Goal: Complete application form

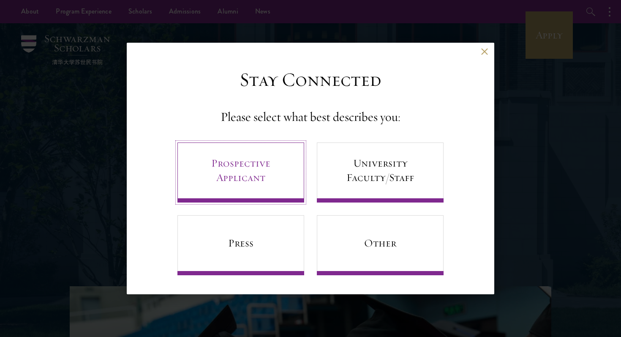
click at [249, 191] on link "Prospective Applicant" at bounding box center [240, 172] width 127 height 60
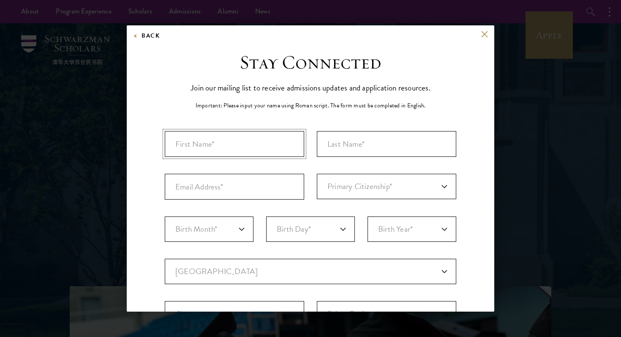
click at [244, 150] on input "First Name*" at bounding box center [234, 144] width 139 height 26
type input "Tulasi Priya"
type input "Jala"
type input "[EMAIL_ADDRESS][DOMAIN_NAME]"
select select "US"
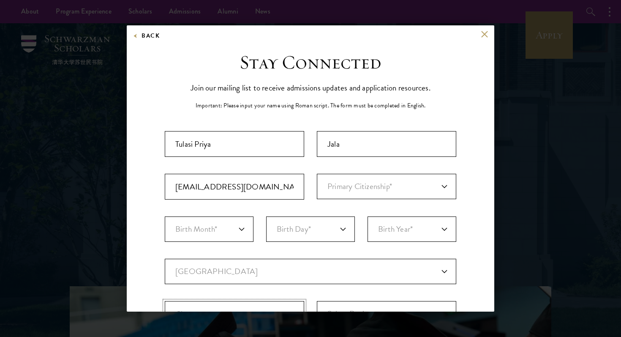
type input "Cypress"
select select "[GEOGRAPHIC_DATA]"
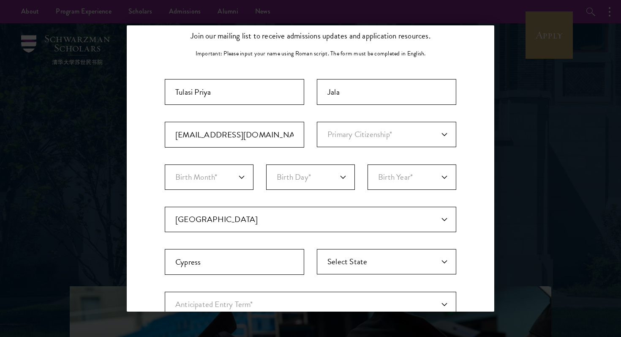
scroll to position [53, 0]
click at [367, 132] on select "Primary Citizenship* [GEOGRAPHIC_DATA] [DEMOGRAPHIC_DATA] [DEMOGRAPHIC_DATA] [D…" at bounding box center [386, 133] width 139 height 25
select select "CA"
click at [215, 178] on select "Birth Month* January February March April May June July August September Octobe…" at bounding box center [209, 175] width 89 height 25
select select "07"
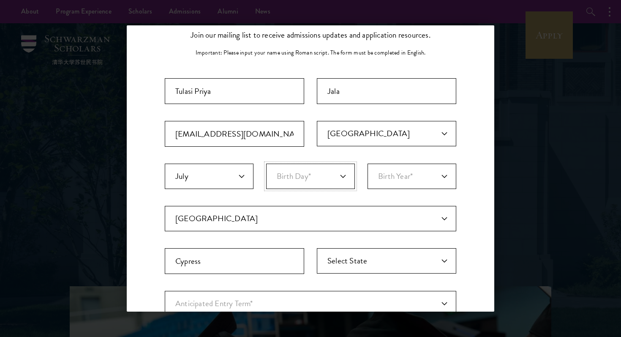
click at [297, 174] on select "Birth Day* 1 2 3 4 5 6 7 8 9 10 11 12 13 14 15 16 17 18 19 20 21 22 23 24 25 26…" at bounding box center [310, 175] width 89 height 25
select select "23"
click at [405, 159] on div "Important: The form must be completed in English. Tulasi [GEOGRAPHIC_DATA] [GEO…" at bounding box center [310, 242] width 291 height 328
click at [405, 172] on select "Birth Year* [DEMOGRAPHIC_DATA] [DEMOGRAPHIC_DATA] [DEMOGRAPHIC_DATA] [DEMOGRAPH…" at bounding box center [411, 175] width 89 height 25
select select "2007"
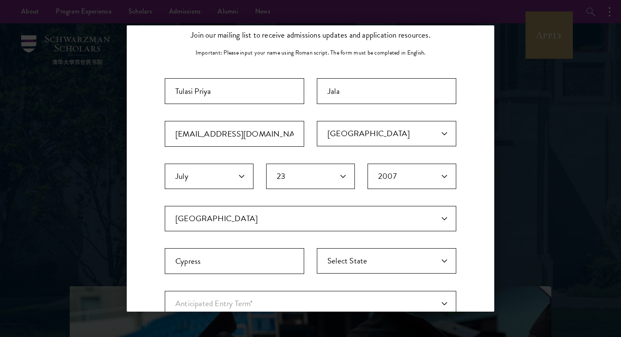
click at [348, 202] on fieldset "Birth Month* January February March April May June July August September Octobe…" at bounding box center [310, 184] width 291 height 42
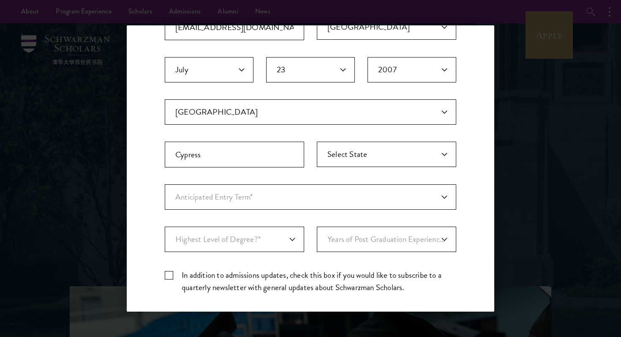
scroll to position [187, 0]
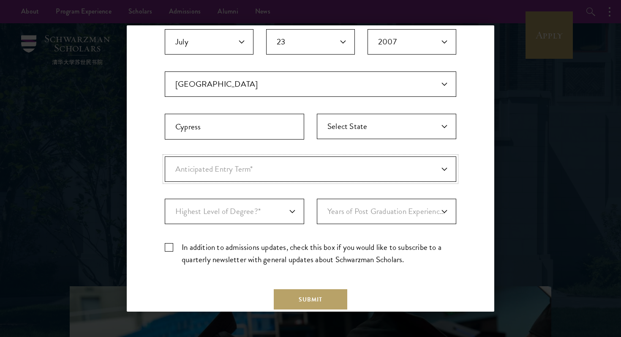
click at [260, 177] on select "Anticipated Entry Term* [DATE] (Application opens [DATE]) Just Exploring" at bounding box center [310, 168] width 291 height 25
select select "e64b8ab3-eabb-4867-96d5-7e6b4840665f"
click at [263, 213] on select "Highest Level of Degree?* PHD Bachelor's Master's Current Undergraduate Student" at bounding box center [234, 210] width 139 height 25
select select "bf44f490-31e9-4d16-b1d2-df861e7933aa"
click at [336, 216] on select "Years of Post Graduation Experience?* 1 2 3 4 5 6 7 8 9 10" at bounding box center [386, 210] width 139 height 25
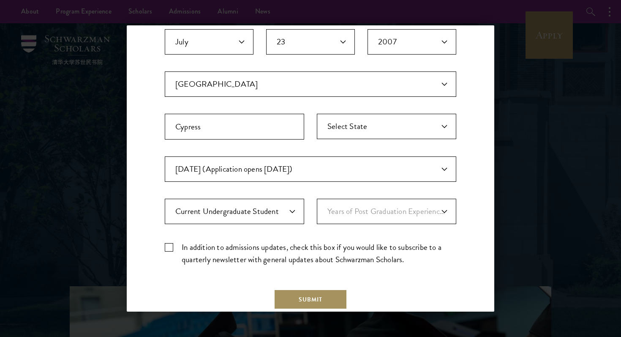
click at [304, 302] on button "Submit" at bounding box center [310, 299] width 73 height 20
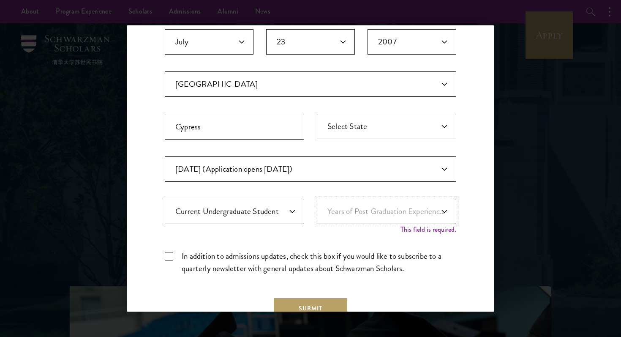
click at [343, 219] on select "Years of Post Graduation Experience?* 1 2 3 4 5 6 7 8 9 10" at bounding box center [386, 210] width 139 height 25
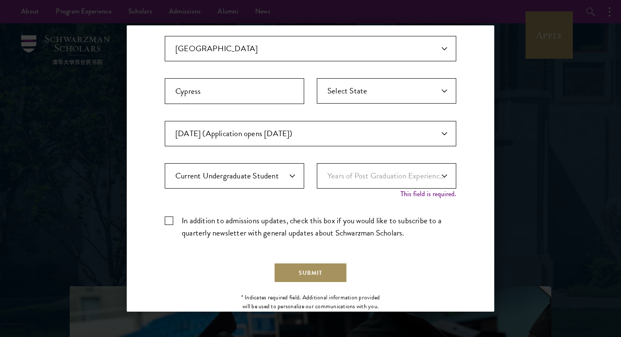
scroll to position [247, 0]
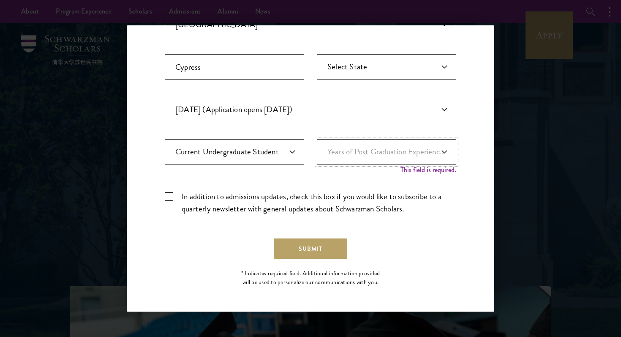
click at [341, 152] on select "Years of Post Graduation Experience?* 1 2 3 4 5 6 7 8 9 10" at bounding box center [386, 151] width 139 height 25
click at [343, 157] on select "Years of Post Graduation Experience?* 1 2 3 4 5 6 7 8 9 10" at bounding box center [386, 151] width 139 height 25
select select "1"
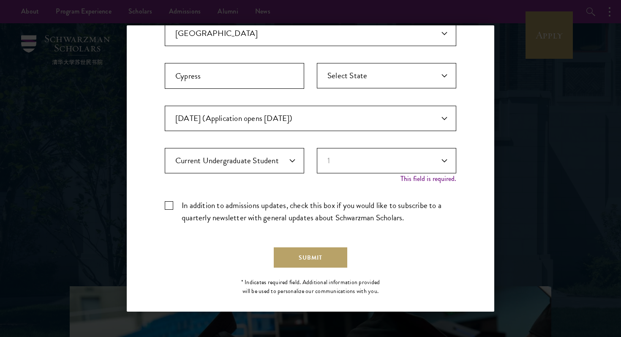
drag, startPoint x: 343, startPoint y: 157, endPoint x: 326, endPoint y: 182, distance: 30.3
click at [326, 182] on div "Important: The form must be completed in English. Tulasi [GEOGRAPHIC_DATA] [GEO…" at bounding box center [310, 61] width 291 height 337
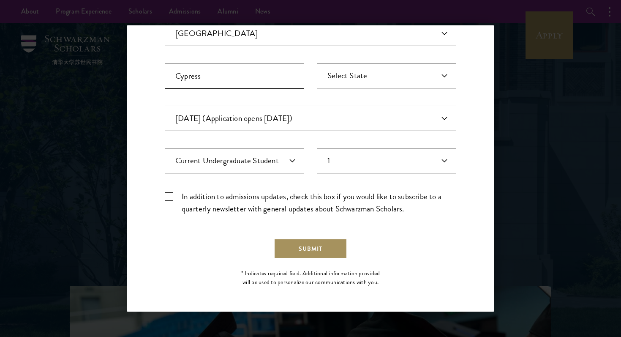
click at [310, 250] on button "Submit" at bounding box center [310, 248] width 73 height 20
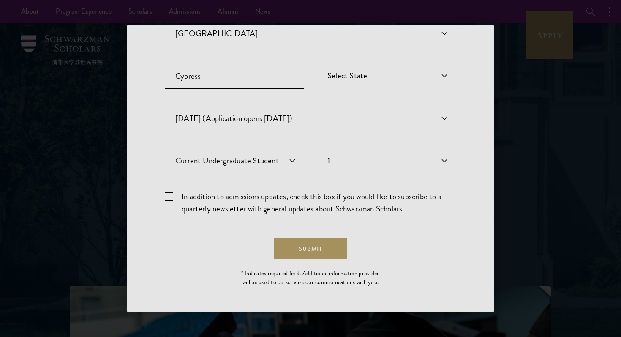
scroll to position [0, 0]
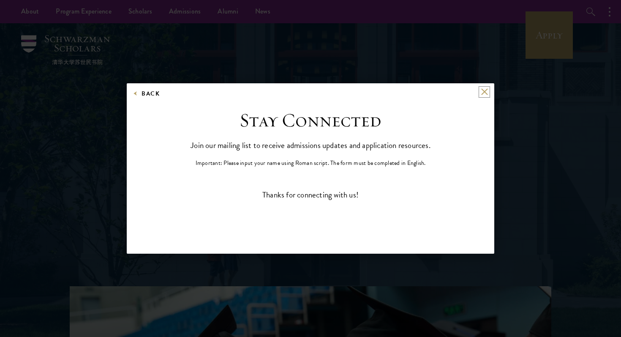
click at [481, 90] on button at bounding box center [484, 91] width 7 height 7
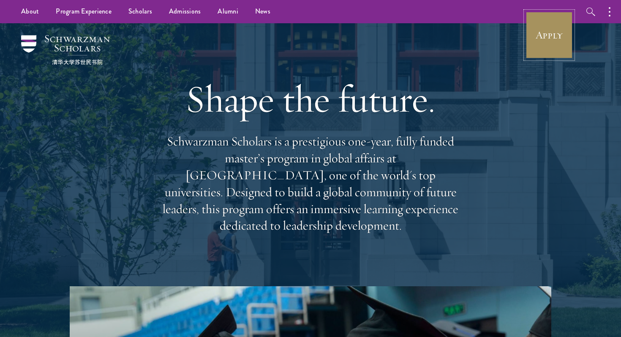
click at [541, 43] on link "Apply" at bounding box center [548, 34] width 47 height 47
